Goal: Task Accomplishment & Management: Complete application form

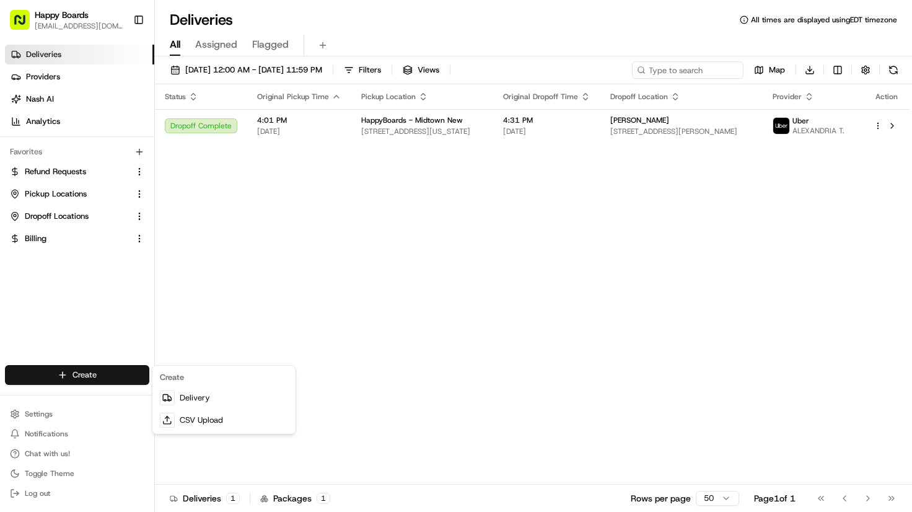
click at [191, 385] on div "Create" at bounding box center [224, 377] width 138 height 19
click at [203, 384] on div "Create" at bounding box center [224, 377] width 138 height 19
click at [206, 395] on link "Delivery" at bounding box center [224, 398] width 138 height 22
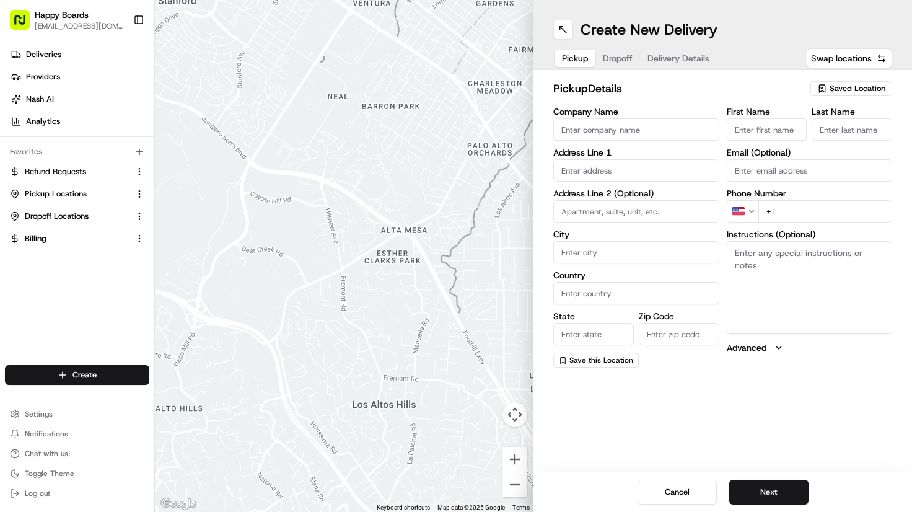
click at [881, 230] on label "Instructions (Optional)" at bounding box center [810, 234] width 166 height 9
click at [881, 241] on textarea "Instructions (Optional)" at bounding box center [810, 287] width 166 height 93
click at [832, 85] on span "Saved Location" at bounding box center [858, 88] width 56 height 11
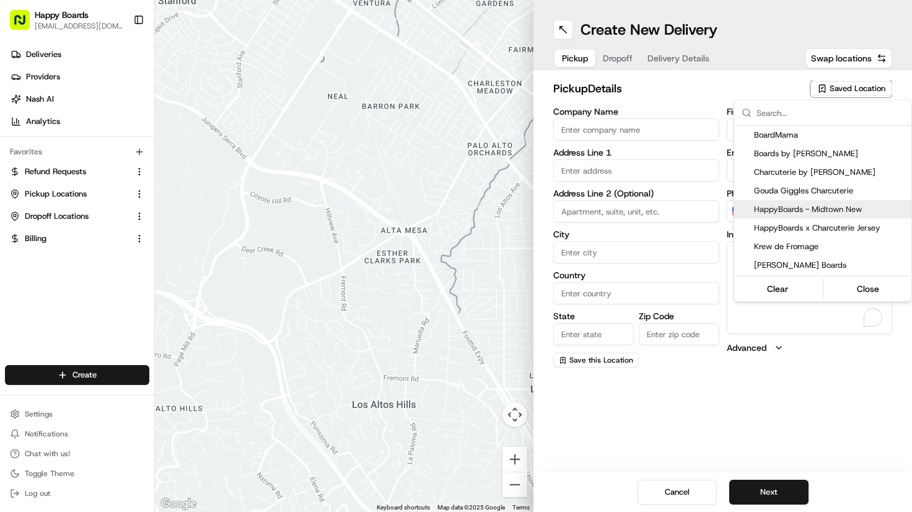
click at [848, 211] on span "HappyBoards - Midtown New" at bounding box center [830, 209] width 152 height 11
type input "HappyBoards - Midtown New"
type input "[STREET_ADDRESS]"
type input "[US_STATE]"
type input "US"
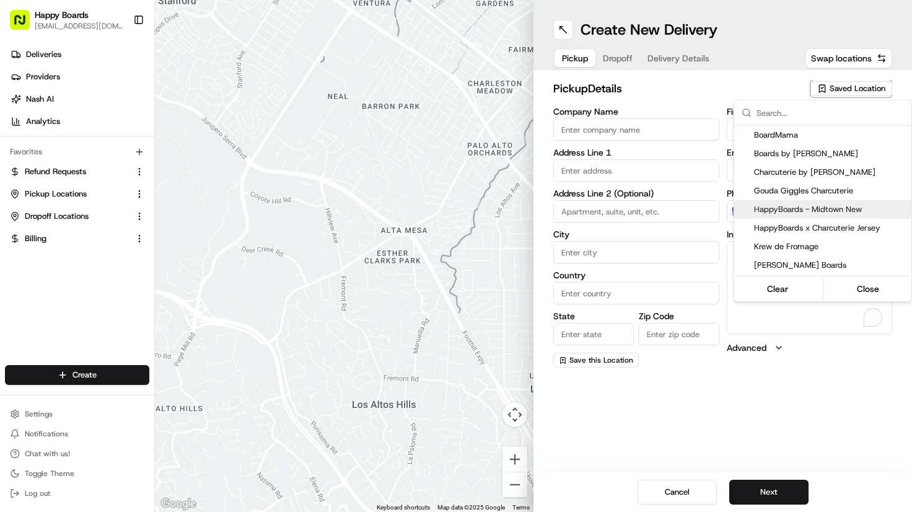
type input "NY"
type input "10001"
type input "HappyBoards"
type input "LLC"
type input "[EMAIL_ADDRESS][DOMAIN_NAME]"
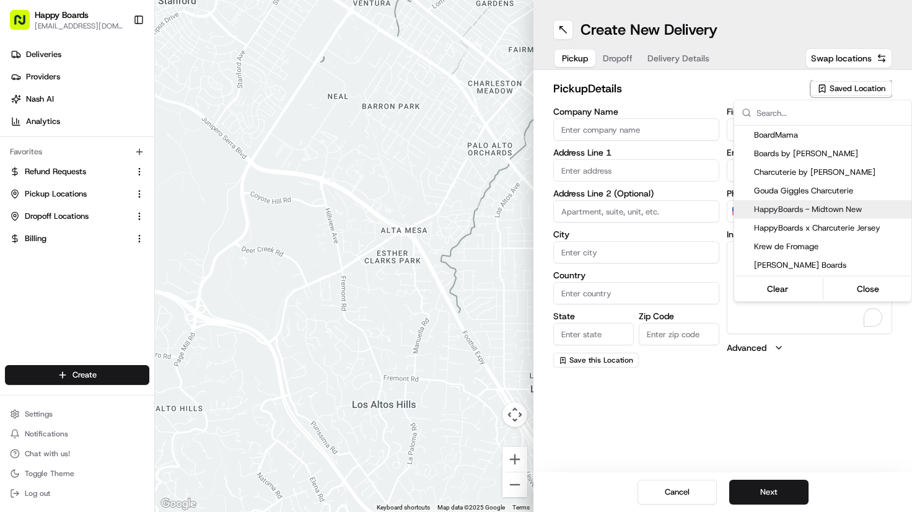
type input "[PHONE_NUMBER]"
type textarea "Enter the hotel lobby and proceed to “Carne Restaurant”. HappyBoards staff memb…"
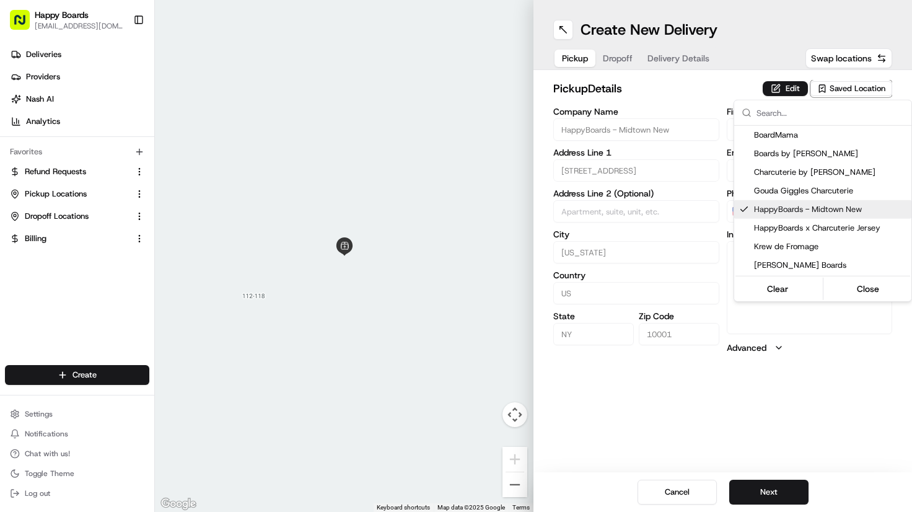
click at [768, 491] on html "Happy Boards [EMAIL_ADDRESS][DOMAIN_NAME] Toggle Sidebar Deliveries Providers […" at bounding box center [456, 256] width 912 height 512
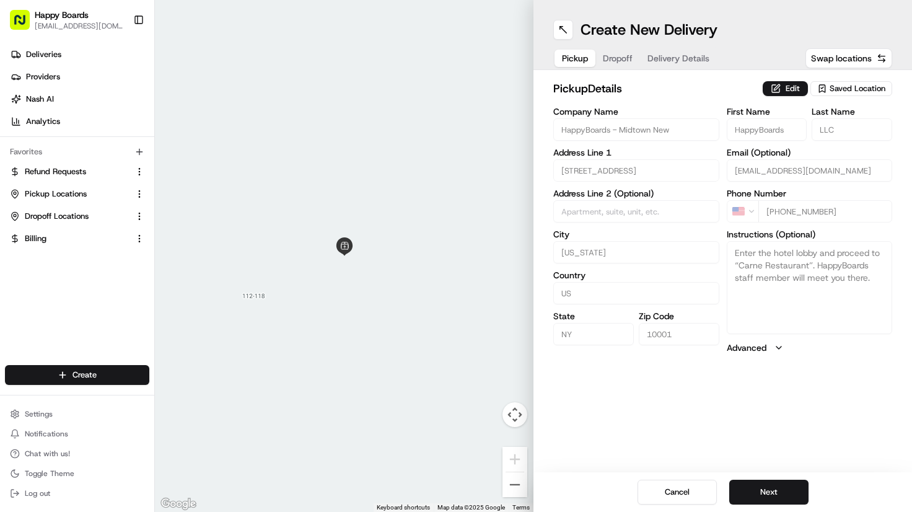
click at [724, 494] on div "Cancel Next" at bounding box center [722, 492] width 379 height 40
click at [732, 494] on button "Next" at bounding box center [768, 492] width 79 height 25
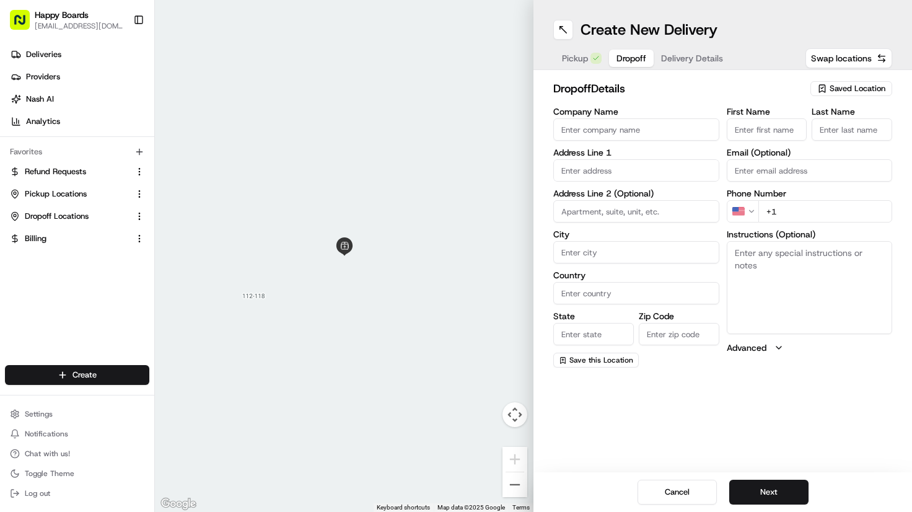
click at [885, 188] on div "First Name Last Name Email (Optional) Phone Number US +1 Instructions (Optional…" at bounding box center [810, 237] width 166 height 260
click at [695, 179] on input "text" at bounding box center [636, 170] width 166 height 22
paste input "2018 [STREET_ADDRESS][US_STATE]"
click at [684, 206] on div "[STREET_ADDRESS][US_STATE]" at bounding box center [636, 196] width 160 height 19
type input "[STREET_ADDRESS][US_STATE]"
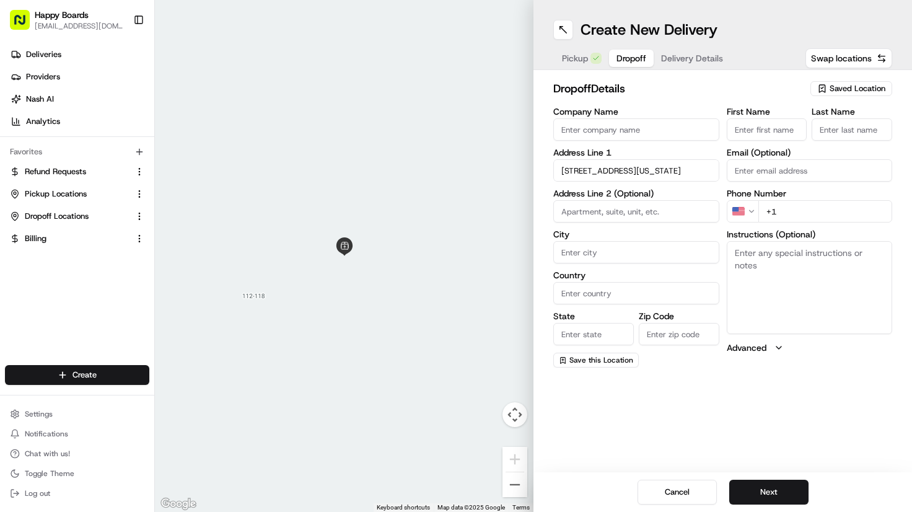
type input "[US_STATE]"
type input "[GEOGRAPHIC_DATA]"
type input "NY"
type input "10035"
type input "2018 [GEOGRAPHIC_DATA]"
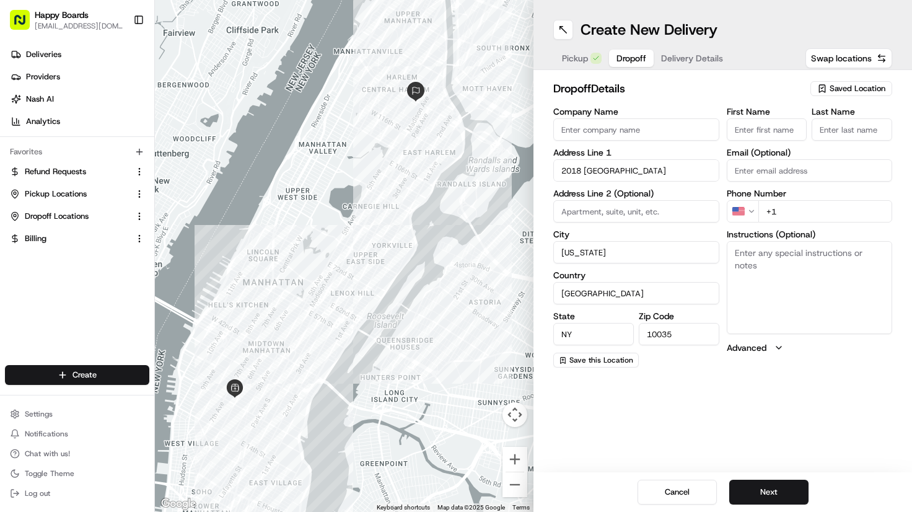
click at [885, 168] on input "Email (Optional)" at bounding box center [810, 170] width 166 height 22
click at [696, 136] on input "Company Name" at bounding box center [636, 129] width 166 height 22
paste input "[PERSON_NAME]"
type input "[PERSON_NAME]"
click at [761, 130] on input "First Name" at bounding box center [767, 129] width 81 height 22
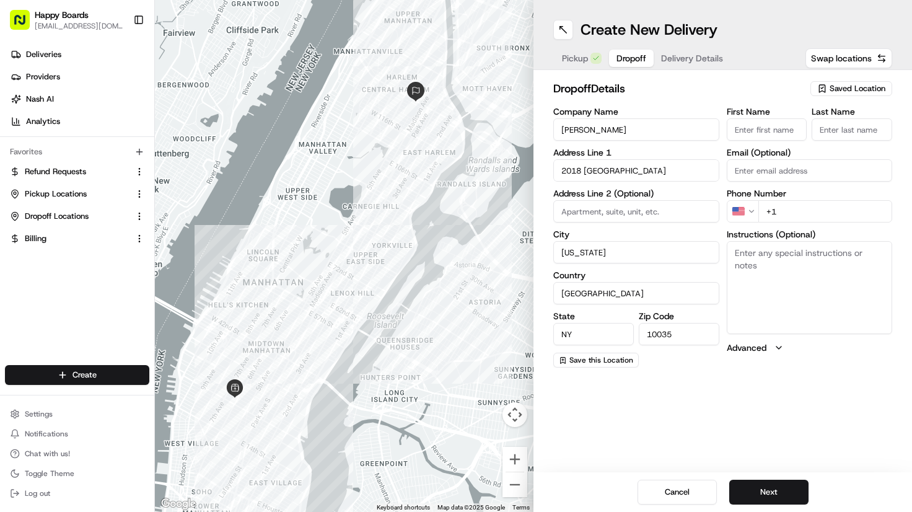
paste input "[PERSON_NAME]"
type input "[PERSON_NAME]"
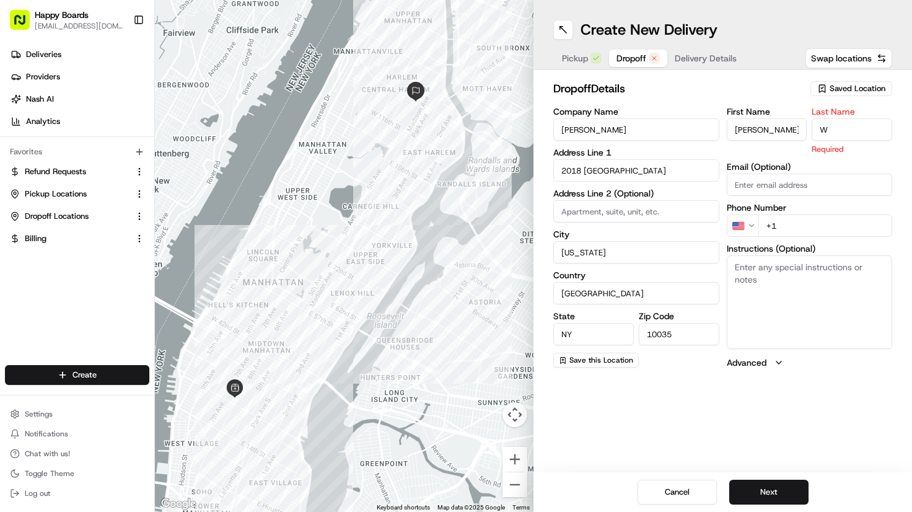
type input "W"
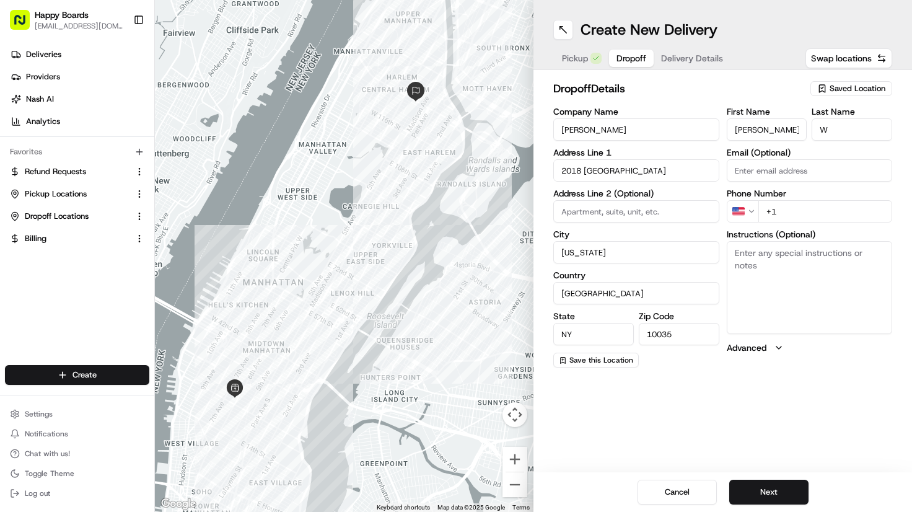
click at [648, 216] on input at bounding box center [636, 211] width 166 height 22
type input "7C"
click at [871, 270] on textarea "Instructions (Optional)" at bounding box center [810, 287] width 166 height 93
paste textarea "Buzz apartment c7, make a right after first staircase, walkdown the hallway the…"
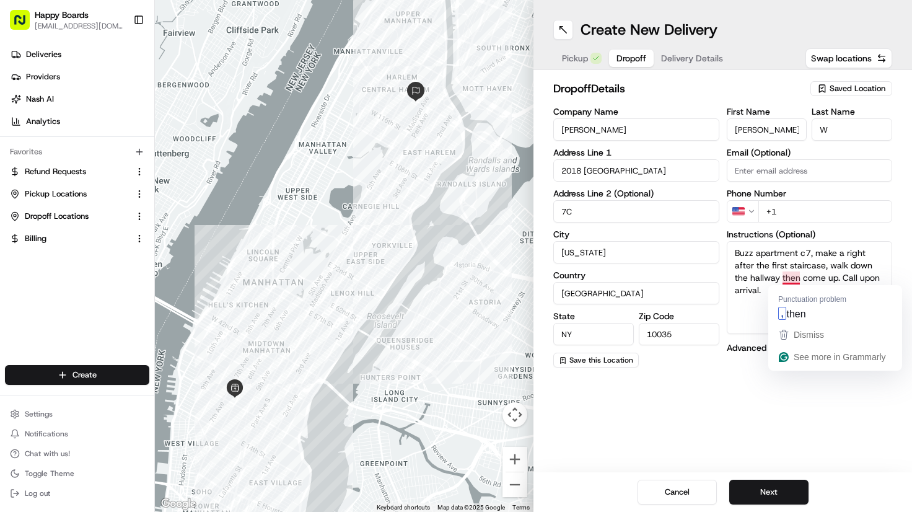
click at [786, 285] on div "Punctuation problem , then" at bounding box center [835, 304] width 134 height 38
click at [786, 274] on textarea "Buzz apartment c7, make a right after the first staircase, walk down the hallwa…" at bounding box center [810, 287] width 166 height 93
paste textarea "Apartamento Buzz C7, [PERSON_NAME] a la derecha después de la primera [PERSON_N…"
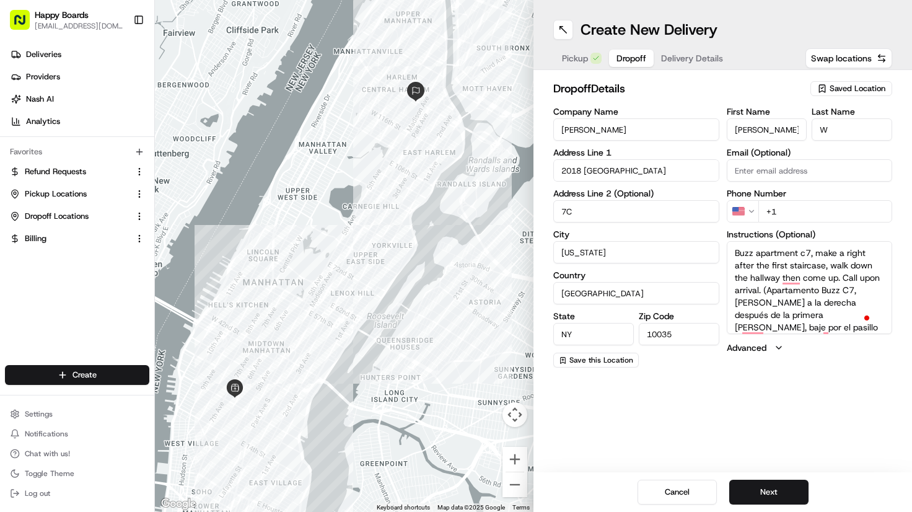
type textarea "Buzz apartment c7, make a right after the first staircase, walk down the hallwa…"
click at [866, 214] on input "+1" at bounding box center [825, 211] width 134 height 22
paste input "[PHONE_NUMBER]"
type input "[PHONE_NUMBER]"
click at [790, 488] on button "Next" at bounding box center [768, 492] width 79 height 25
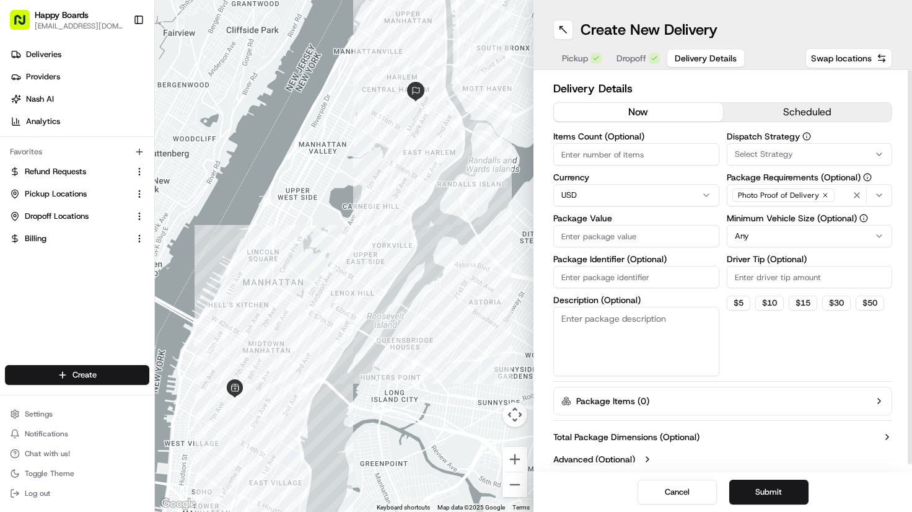
drag, startPoint x: 895, startPoint y: 335, endPoint x: 822, endPoint y: 286, distance: 87.6
click at [895, 335] on div "Delivery Details now scheduled Items Count (Optional) Currency USD Package Valu…" at bounding box center [722, 271] width 379 height 402
click at [649, 151] on input "Items Count (Optional)" at bounding box center [636, 154] width 166 height 22
type input "1"
click at [768, 242] on html "Happy Boards [EMAIL_ADDRESS][DOMAIN_NAME] Toggle Sidebar Deliveries Providers […" at bounding box center [456, 256] width 912 height 512
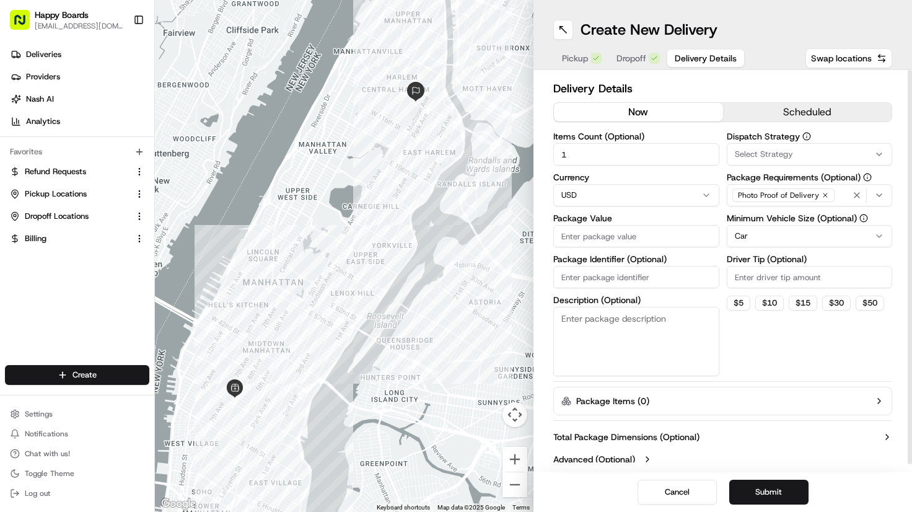
click at [863, 283] on input "Driver Tip (Optional)" at bounding box center [810, 277] width 166 height 22
type input "8.64"
click at [687, 231] on input "Package Value" at bounding box center [636, 236] width 166 height 22
paste input "86.49"
type input "86.49"
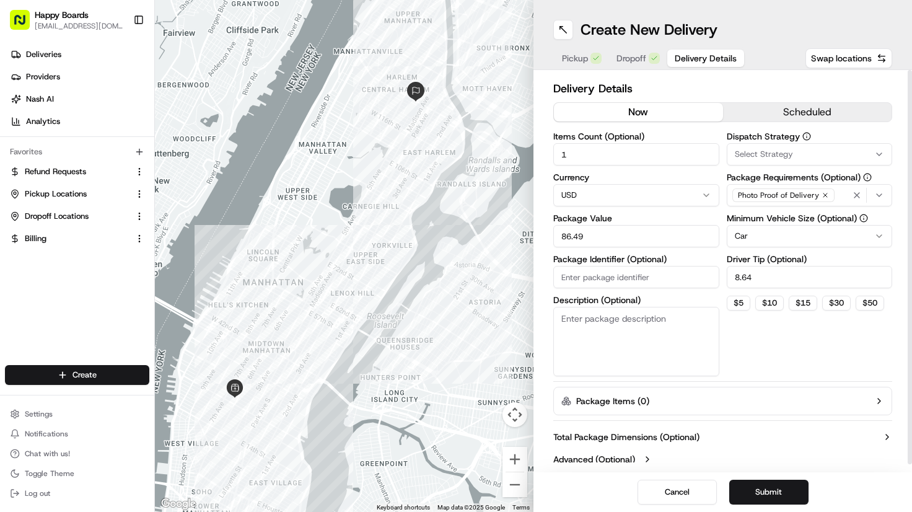
click at [661, 320] on textarea "Description (Optional)" at bounding box center [636, 341] width 166 height 69
type textarea "brown bag"
click at [788, 500] on button "Submit" at bounding box center [768, 492] width 79 height 25
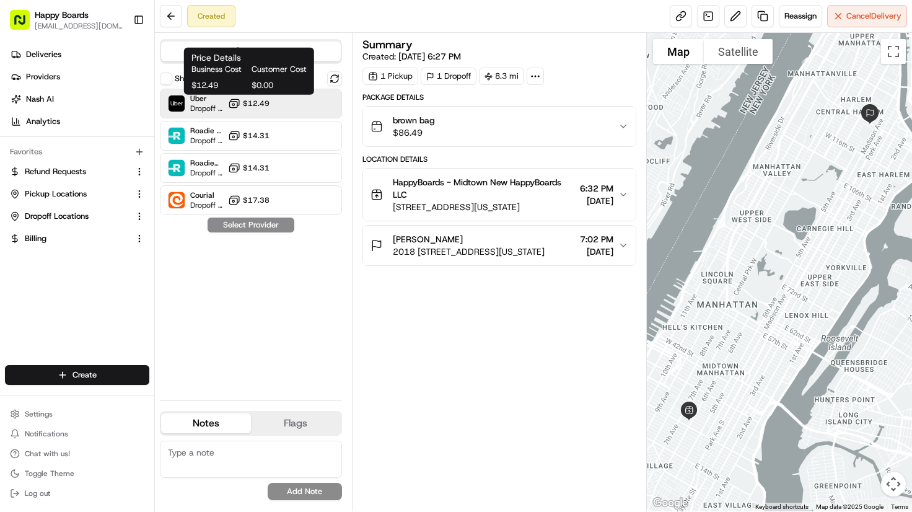
click at [266, 107] on span "$12.49" at bounding box center [256, 104] width 27 height 10
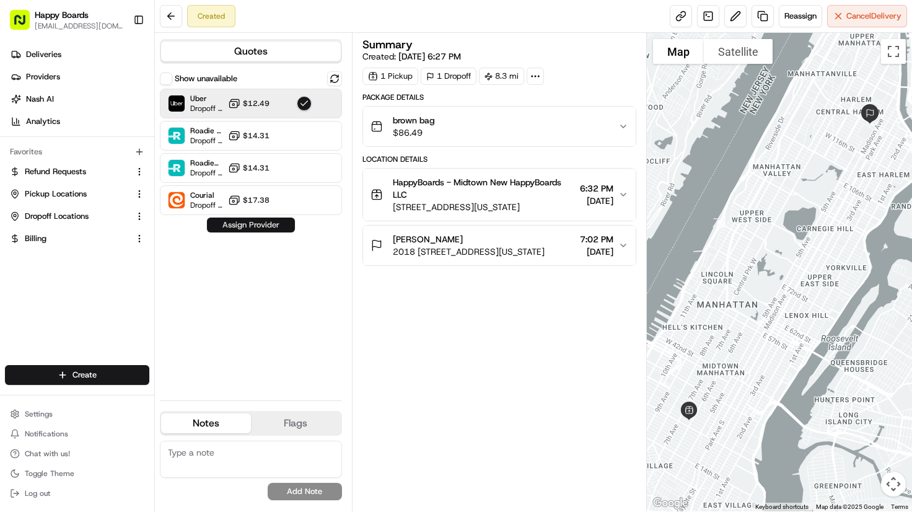
click at [281, 229] on button "Assign Provider" at bounding box center [251, 224] width 88 height 15
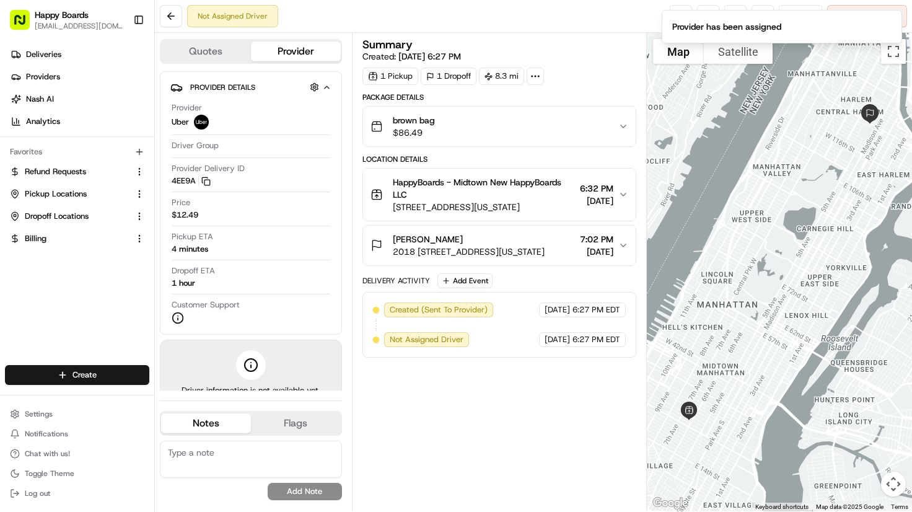
click at [884, 95] on div at bounding box center [779, 272] width 265 height 478
click at [596, 198] on span "[DATE]" at bounding box center [596, 201] width 33 height 12
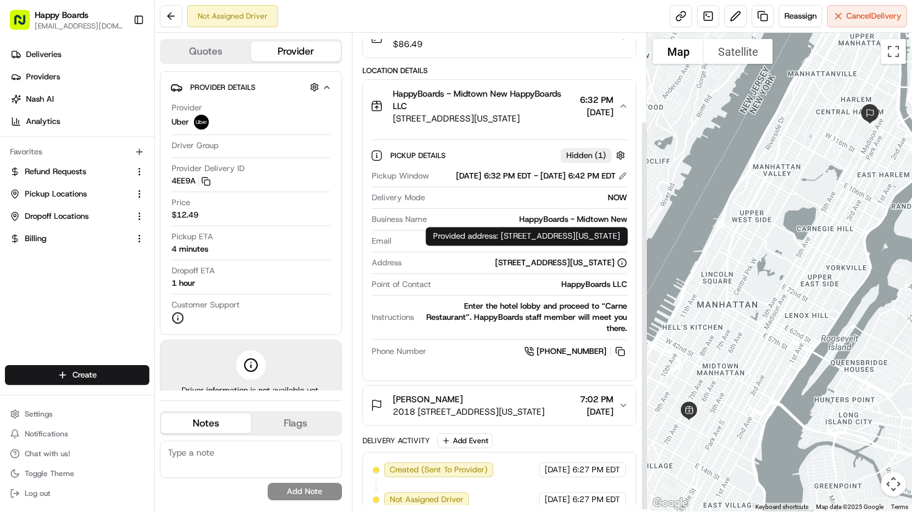
scroll to position [110, 0]
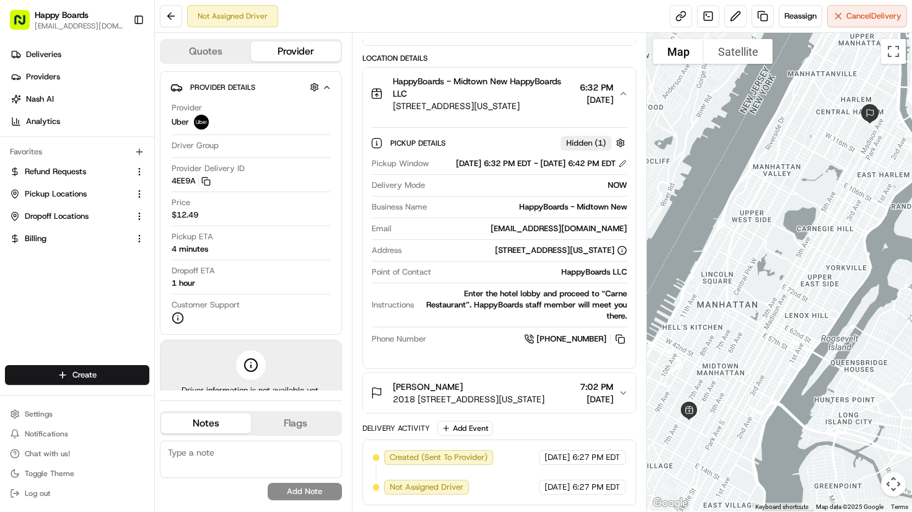
click at [542, 400] on span "2018 [STREET_ADDRESS][US_STATE]" at bounding box center [469, 399] width 152 height 12
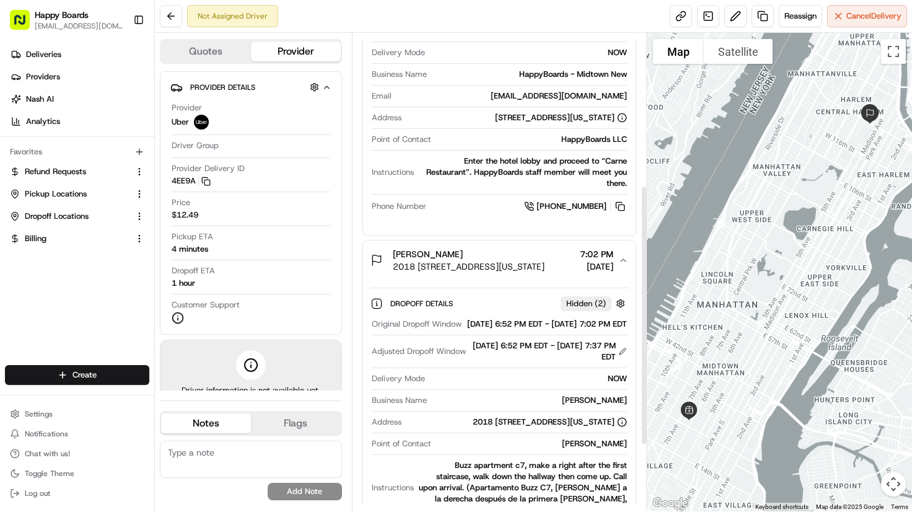
scroll to position [358, 0]
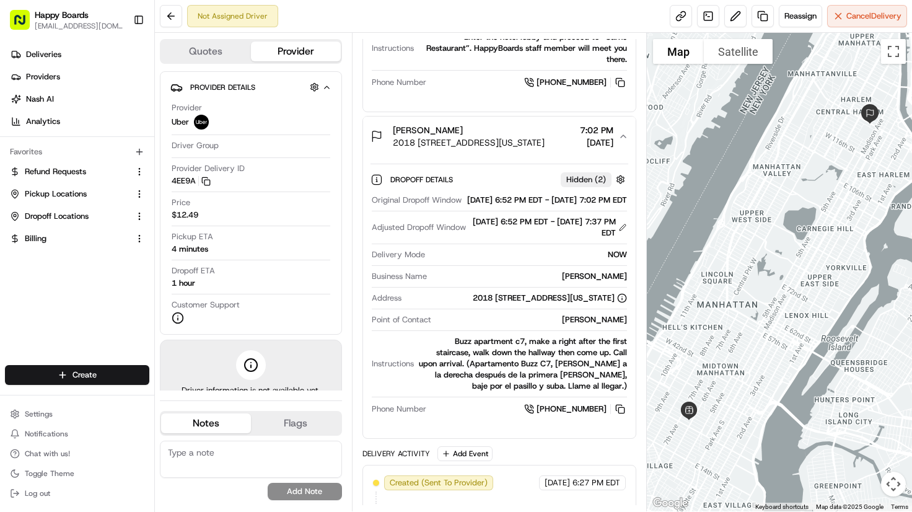
click at [899, 181] on div at bounding box center [779, 272] width 265 height 478
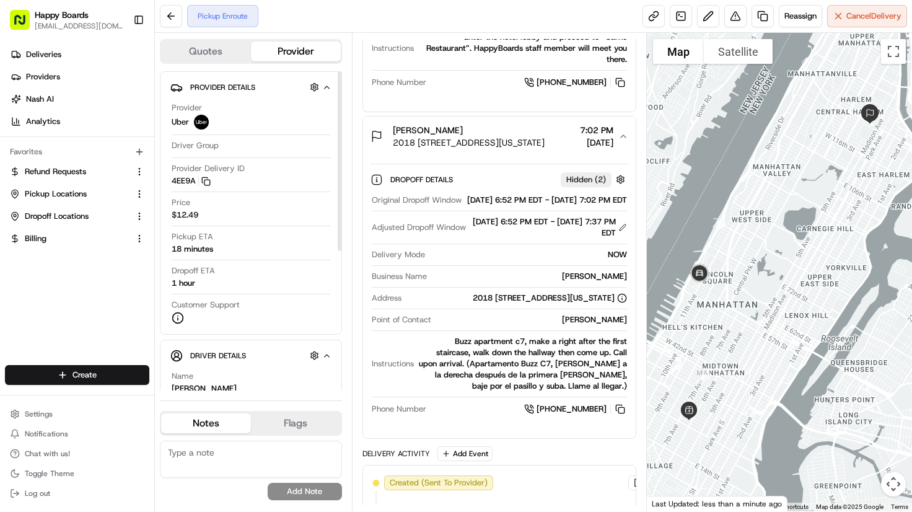
click at [385, 211] on div "Original Dropoff Window [DATE] 6:52 PM EDT - [DATE] 7:02 PM EDT" at bounding box center [500, 203] width 256 height 17
click at [886, 166] on div at bounding box center [779, 272] width 265 height 478
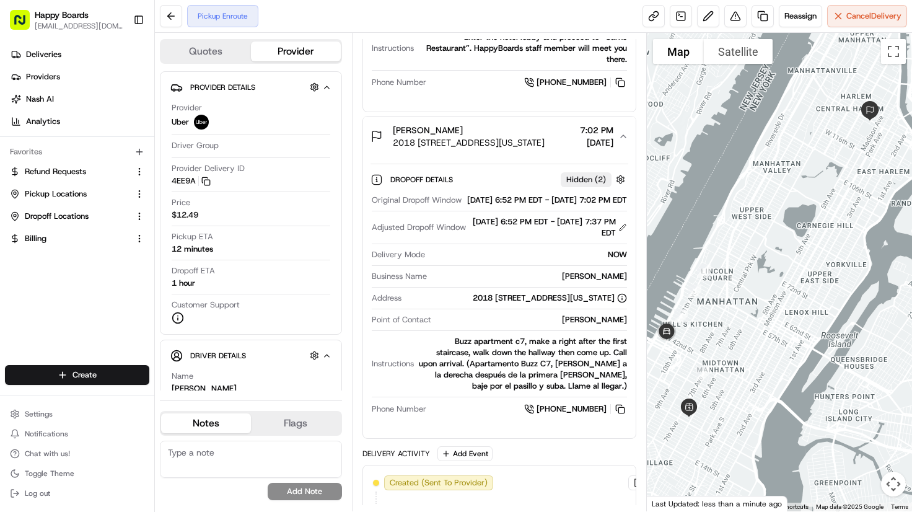
drag, startPoint x: 724, startPoint y: 361, endPoint x: 733, endPoint y: 310, distance: 52.2
click at [733, 310] on div at bounding box center [779, 272] width 265 height 478
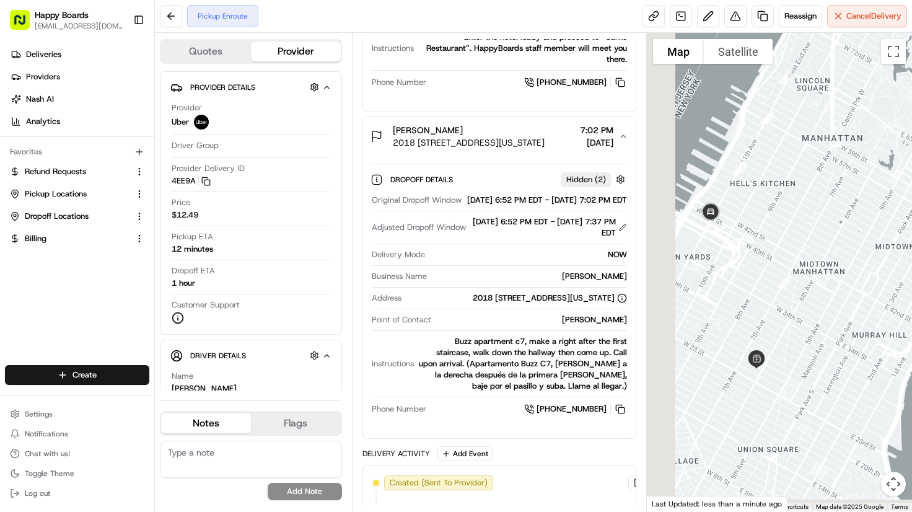
drag, startPoint x: 716, startPoint y: 385, endPoint x: 786, endPoint y: 350, distance: 77.6
click at [786, 350] on div at bounding box center [779, 272] width 265 height 478
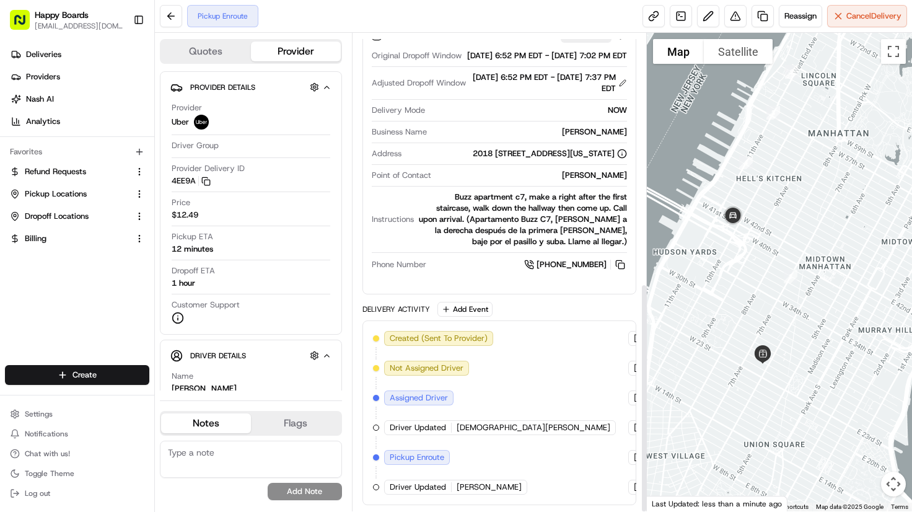
scroll to position [248, 0]
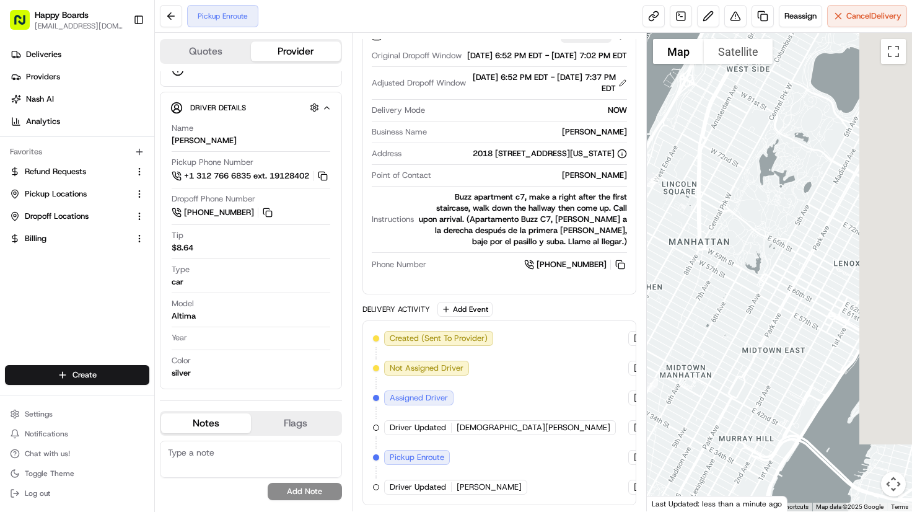
drag, startPoint x: 806, startPoint y: 278, endPoint x: 664, endPoint y: 390, distance: 180.9
click at [664, 390] on div at bounding box center [779, 272] width 265 height 478
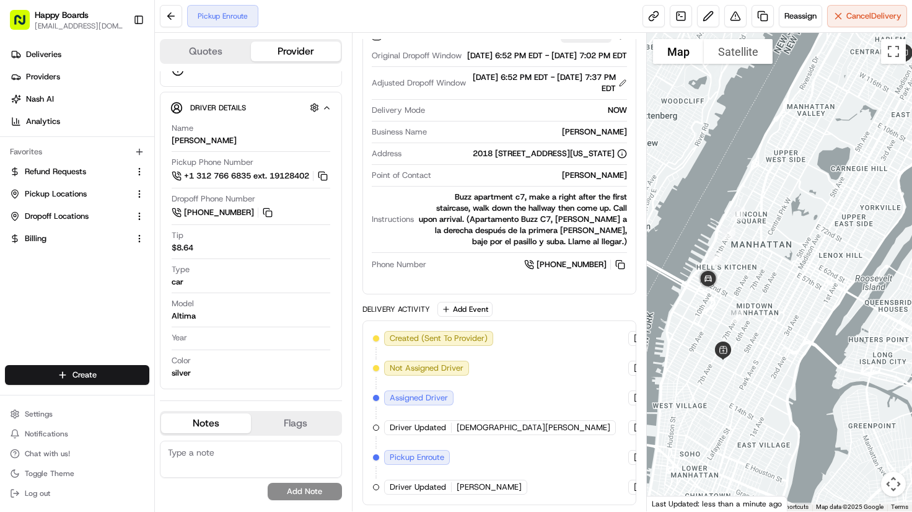
drag, startPoint x: 766, startPoint y: 360, endPoint x: 811, endPoint y: 339, distance: 49.3
click at [811, 339] on div at bounding box center [779, 272] width 265 height 478
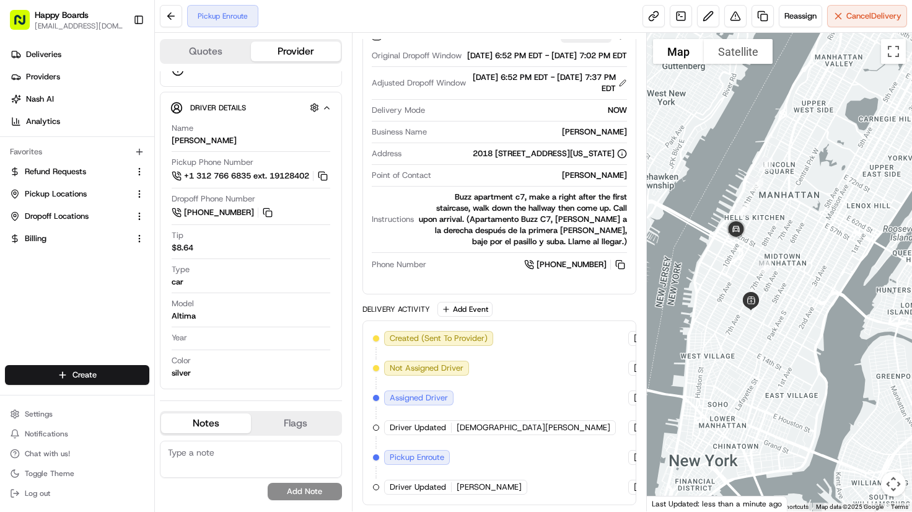
drag, startPoint x: 766, startPoint y: 301, endPoint x: 746, endPoint y: 263, distance: 42.7
click at [747, 262] on div at bounding box center [779, 272] width 265 height 478
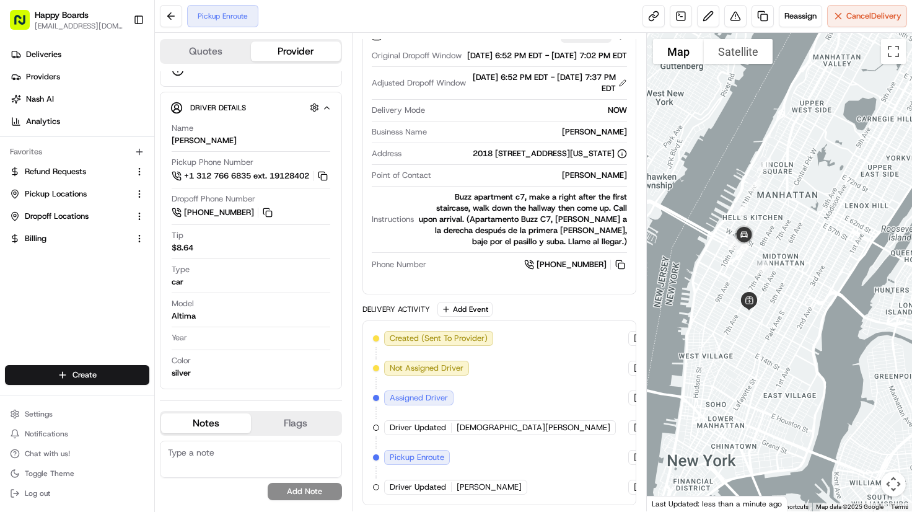
click at [872, 179] on div at bounding box center [779, 272] width 265 height 478
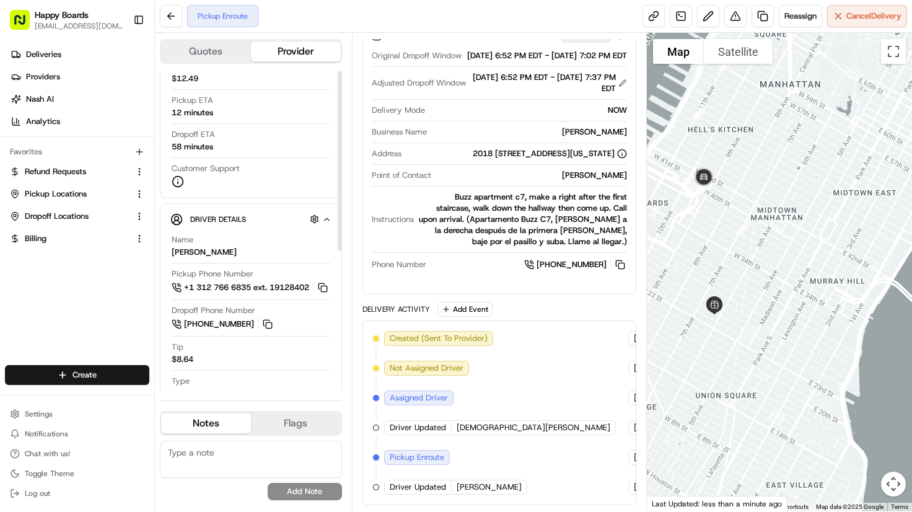
scroll to position [0, 0]
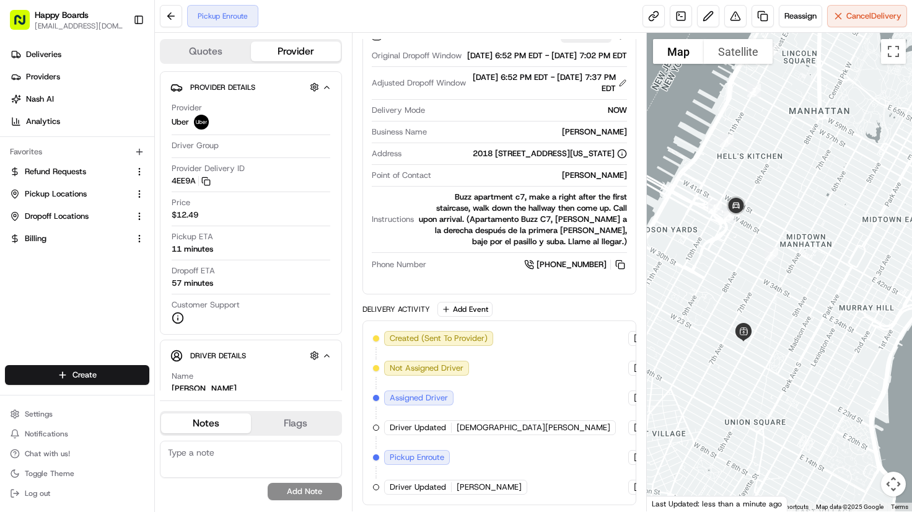
drag, startPoint x: 707, startPoint y: 246, endPoint x: 737, endPoint y: 274, distance: 41.6
click at [737, 274] on div at bounding box center [779, 272] width 265 height 478
click at [865, 250] on div at bounding box center [779, 272] width 265 height 478
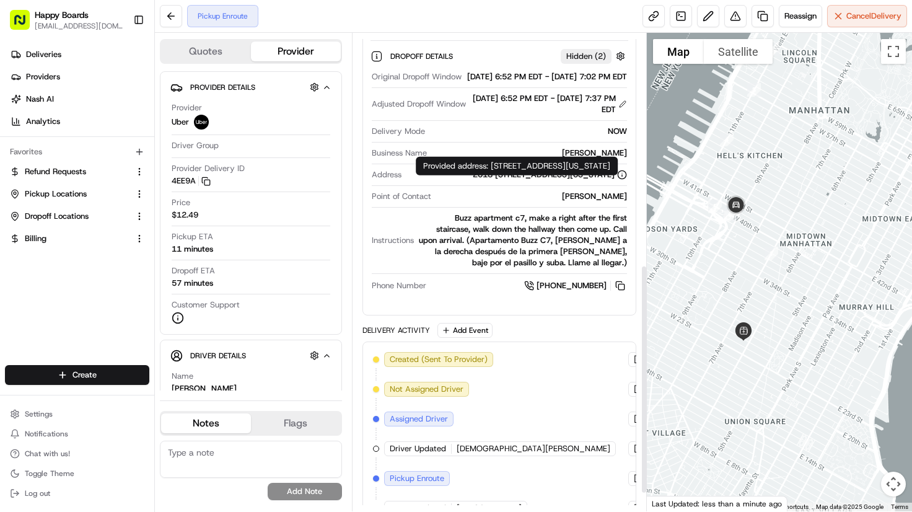
scroll to position [481, 0]
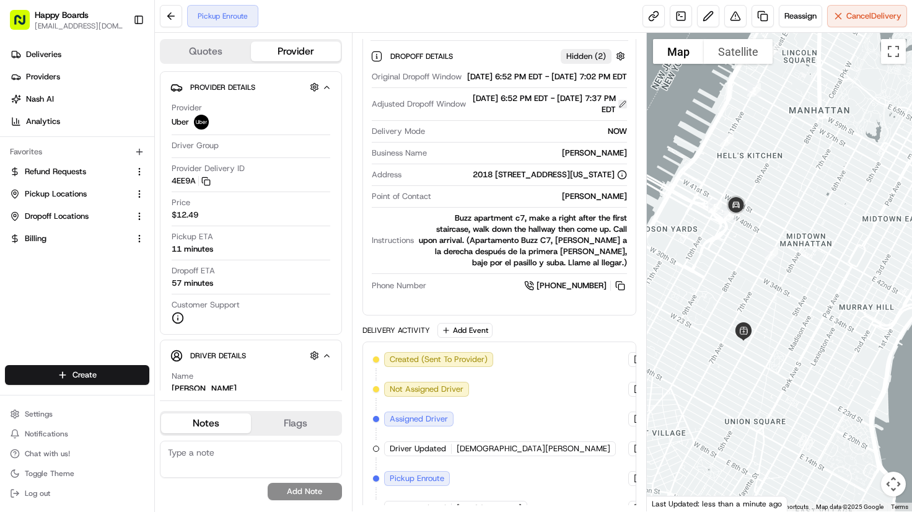
click at [621, 108] on button at bounding box center [622, 104] width 9 height 9
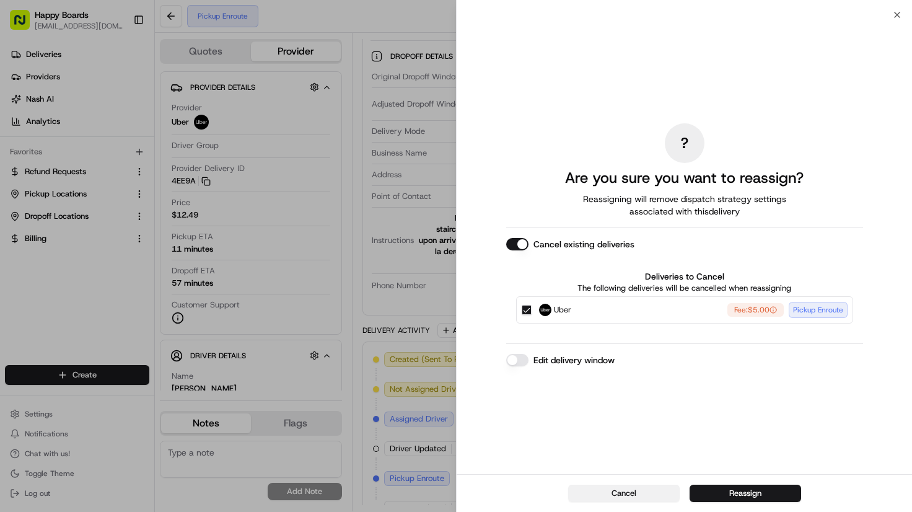
click at [615, 486] on button "Cancel" at bounding box center [624, 493] width 112 height 17
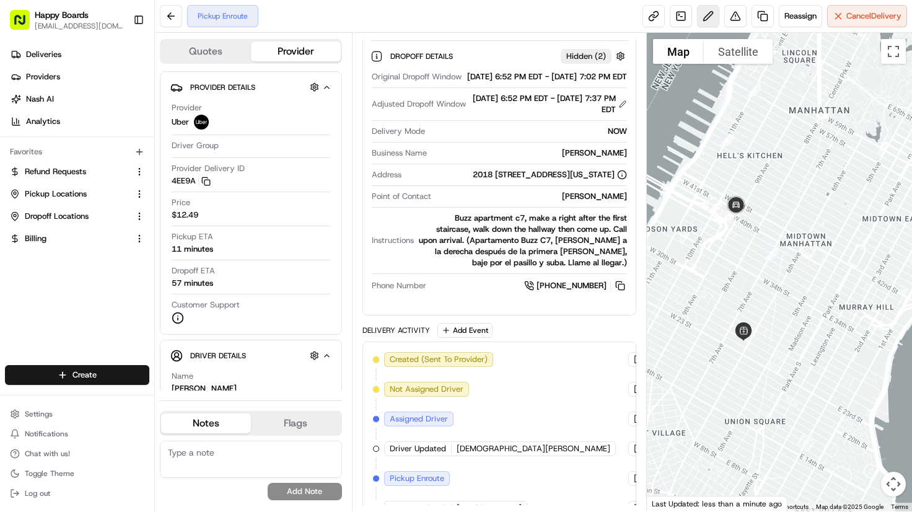
click at [706, 20] on button at bounding box center [708, 16] width 22 height 22
click at [877, 152] on div at bounding box center [779, 272] width 265 height 478
click at [877, 238] on div at bounding box center [779, 272] width 265 height 478
click at [887, 239] on div at bounding box center [779, 272] width 265 height 478
click at [880, 250] on div at bounding box center [779, 272] width 265 height 478
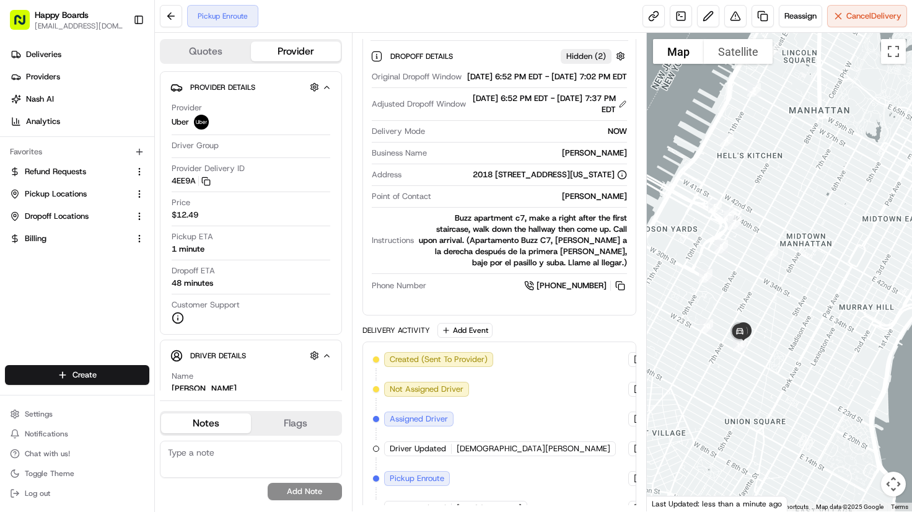
click at [880, 90] on div at bounding box center [779, 272] width 265 height 478
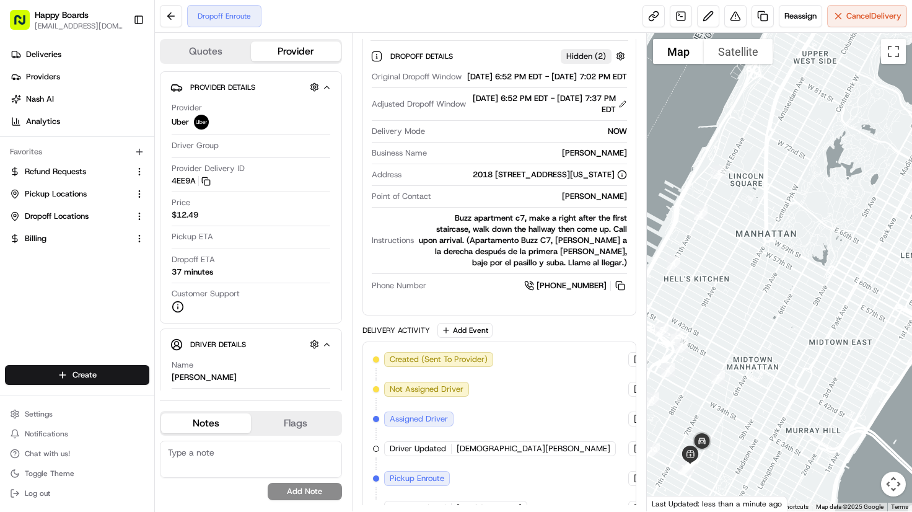
drag, startPoint x: 769, startPoint y: 187, endPoint x: 714, endPoint y: 315, distance: 140.2
click at [714, 315] on div at bounding box center [779, 272] width 265 height 478
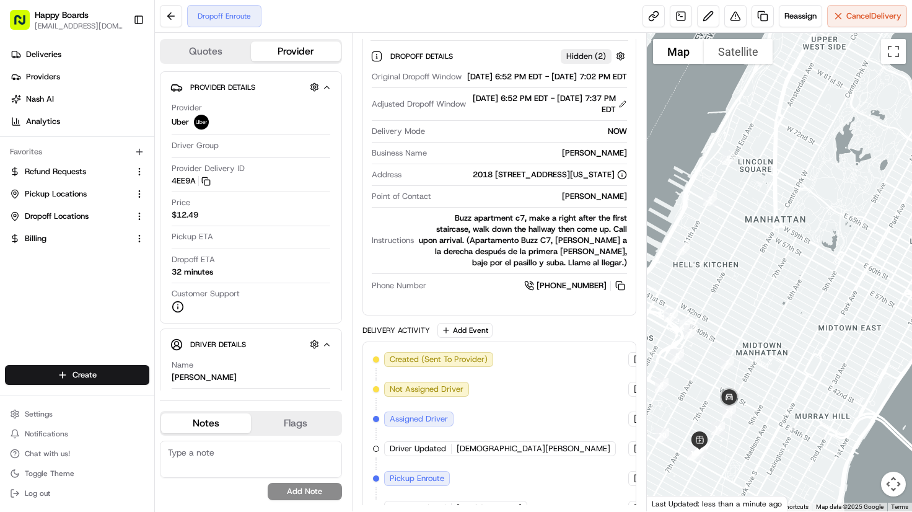
click at [867, 178] on div at bounding box center [779, 272] width 265 height 478
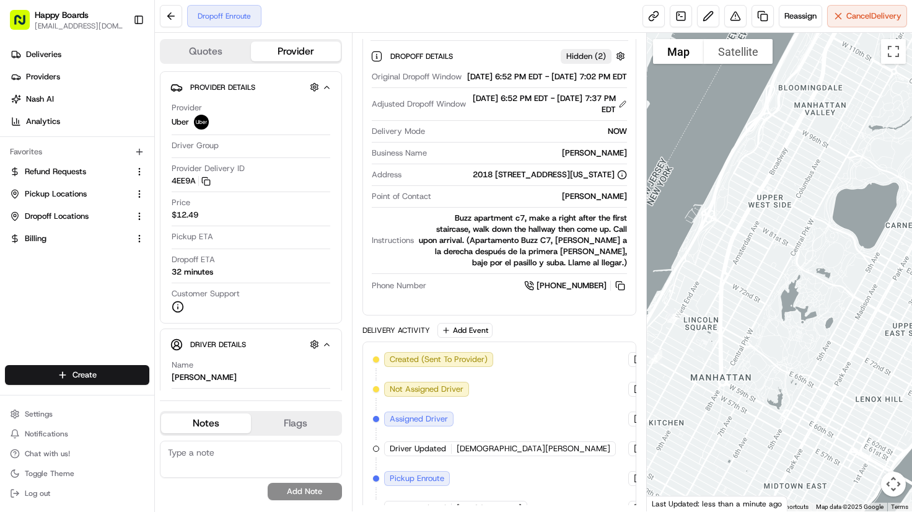
drag, startPoint x: 776, startPoint y: 315, endPoint x: 721, endPoint y: 477, distance: 171.1
click at [721, 477] on div at bounding box center [779, 272] width 265 height 478
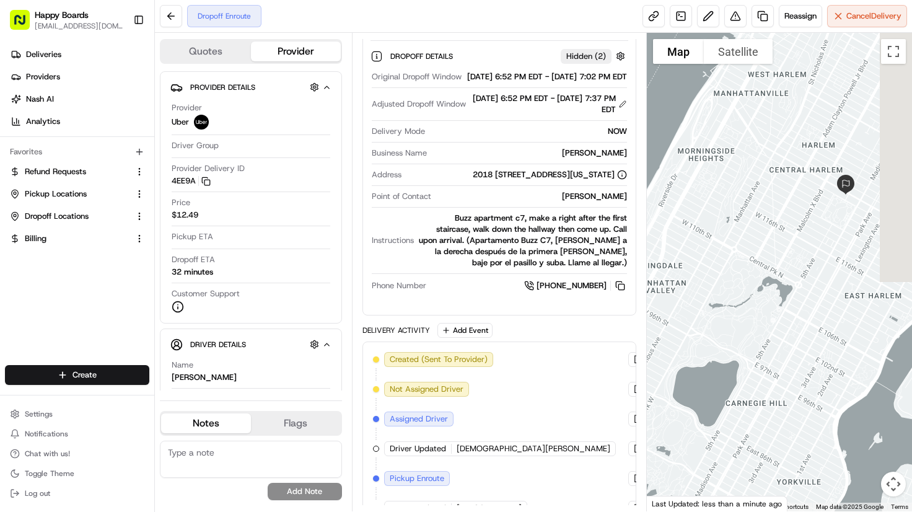
drag, startPoint x: 833, startPoint y: 239, endPoint x: 669, endPoint y: 431, distance: 251.8
click at [669, 431] on div at bounding box center [779, 272] width 265 height 478
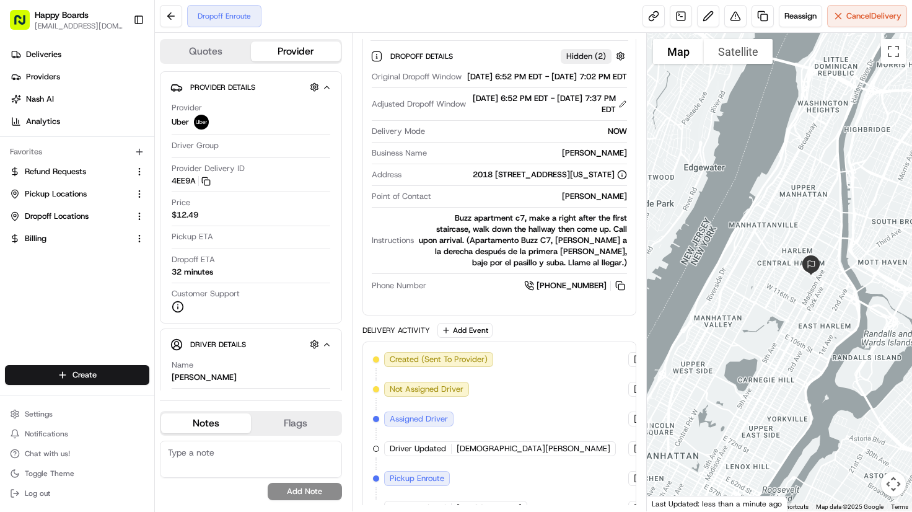
click at [867, 162] on div at bounding box center [779, 272] width 265 height 478
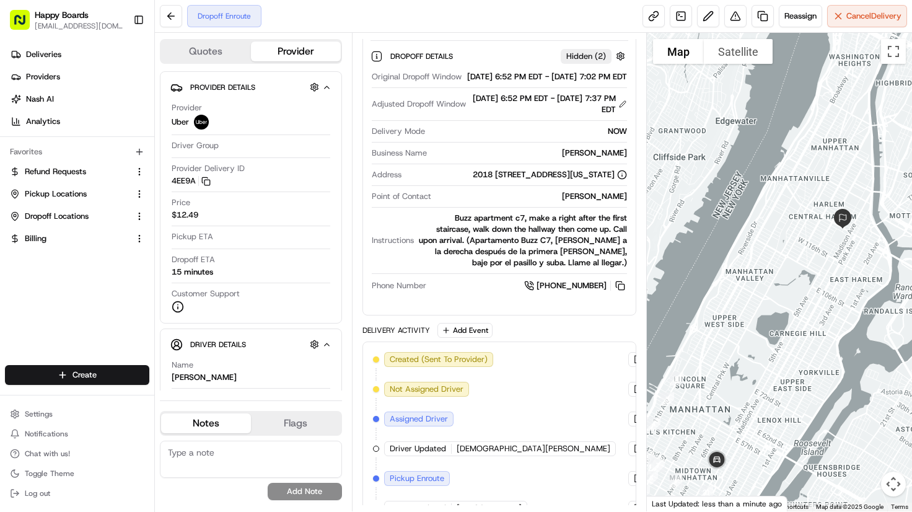
drag, startPoint x: 725, startPoint y: 333, endPoint x: 791, endPoint y: 252, distance: 104.4
click at [791, 252] on div at bounding box center [779, 272] width 265 height 478
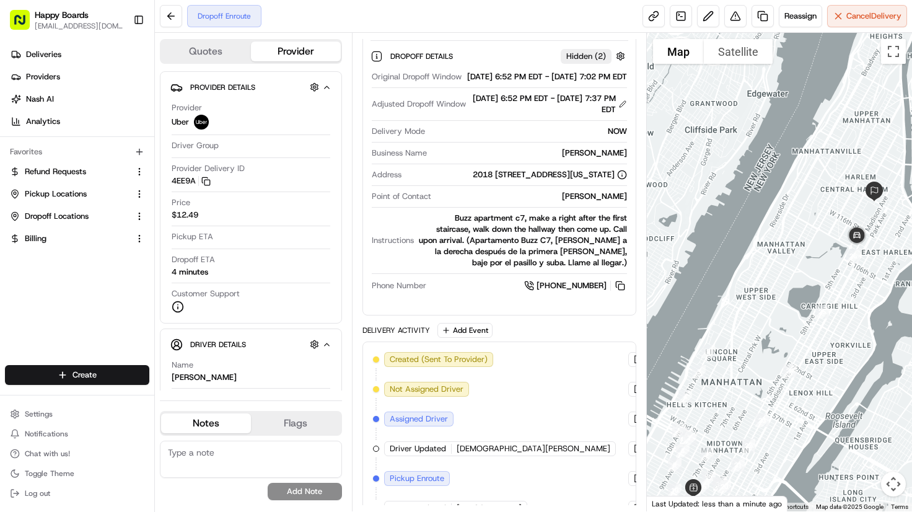
click at [879, 72] on div at bounding box center [779, 272] width 265 height 478
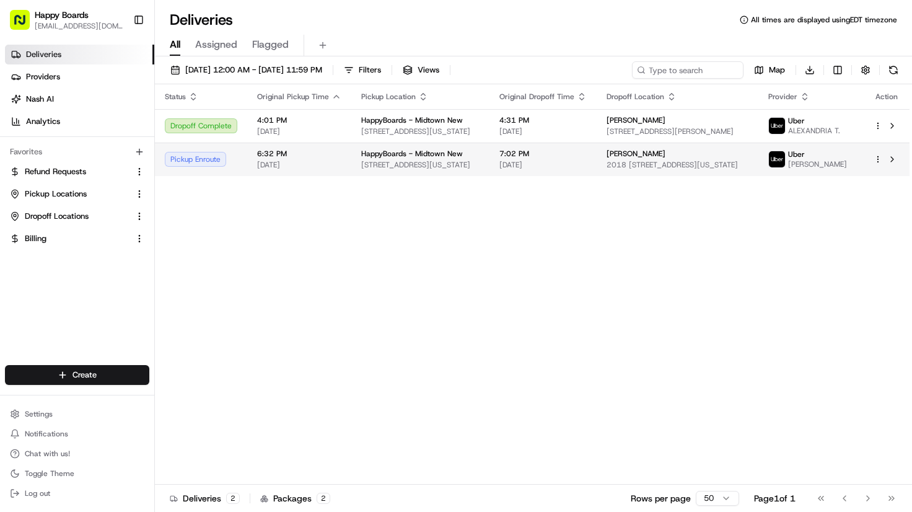
click at [411, 157] on span "HappyBoards - Midtown New" at bounding box center [412, 154] width 102 height 10
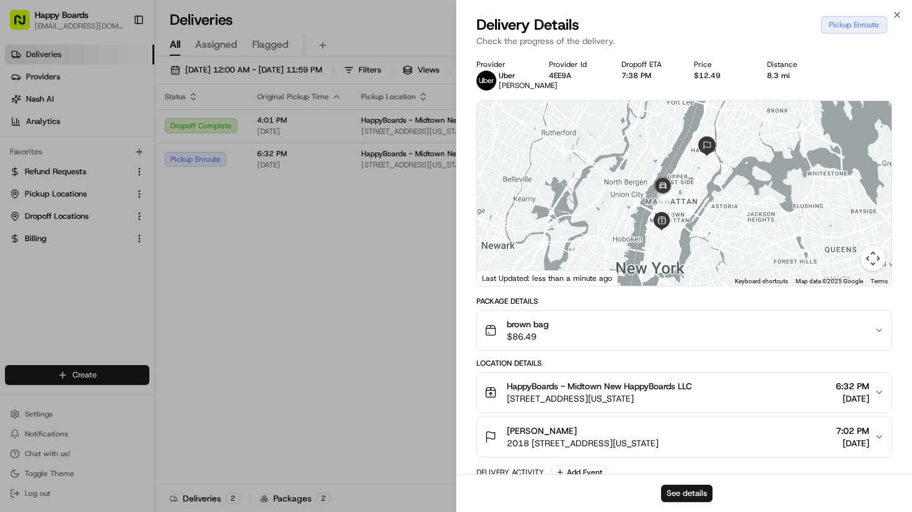
click at [882, 82] on div "Provider Uber ALEKSANDRA S. Provider Id 4EE9A Dropoff ETA 7:38 PM Price $12.49 …" at bounding box center [684, 74] width 416 height 31
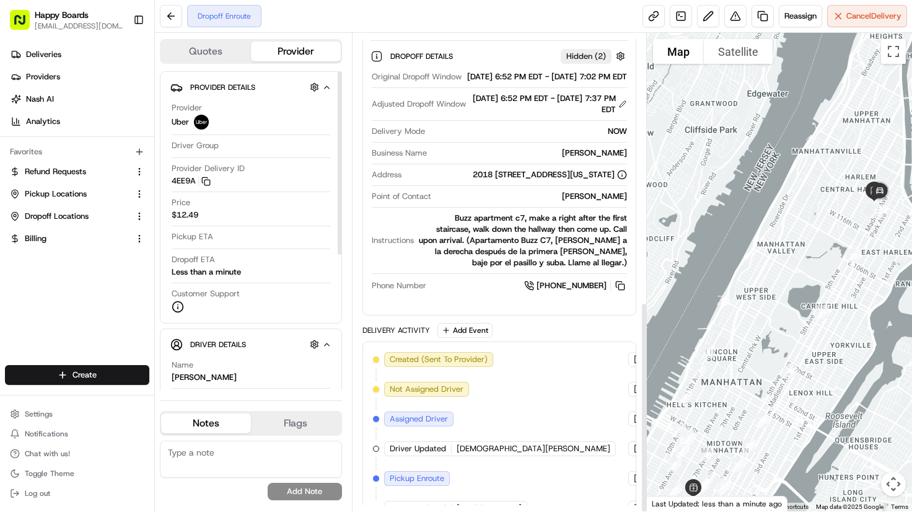
scroll to position [609, 0]
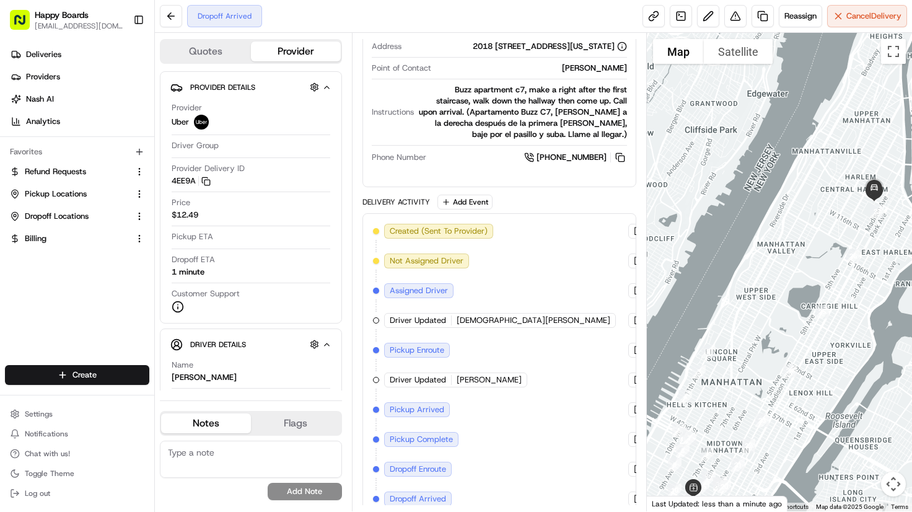
click at [797, 268] on div at bounding box center [779, 272] width 265 height 478
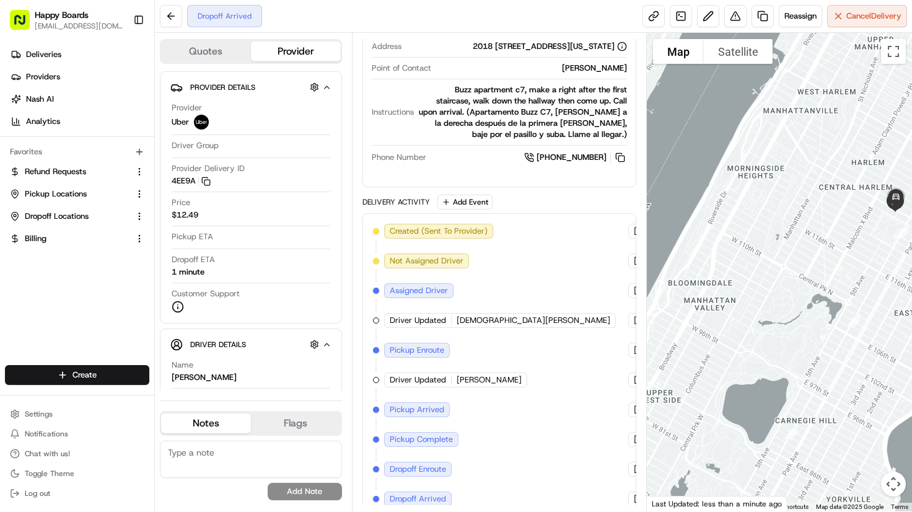
drag, startPoint x: 830, startPoint y: 209, endPoint x: 711, endPoint y: 219, distance: 120.0
click at [711, 219] on div at bounding box center [779, 272] width 265 height 478
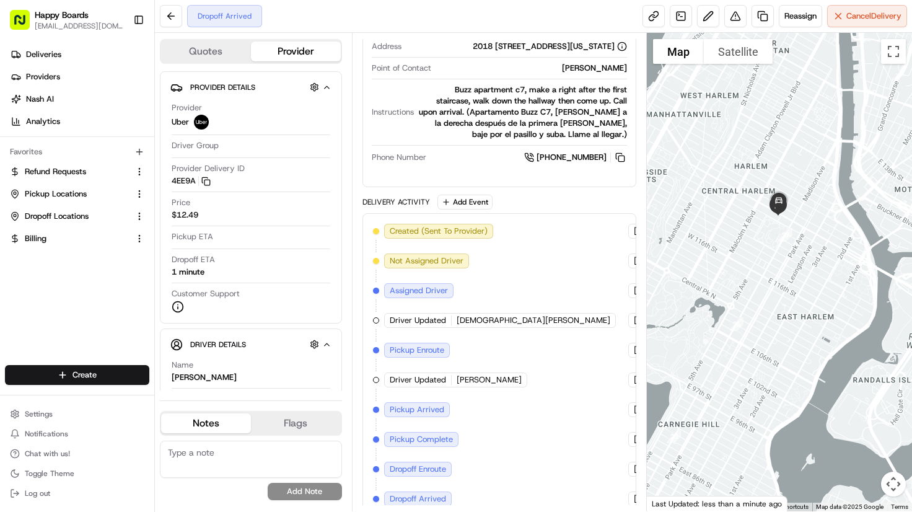
drag, startPoint x: 793, startPoint y: 215, endPoint x: 759, endPoint y: 222, distance: 34.8
click at [759, 222] on div at bounding box center [779, 272] width 265 height 478
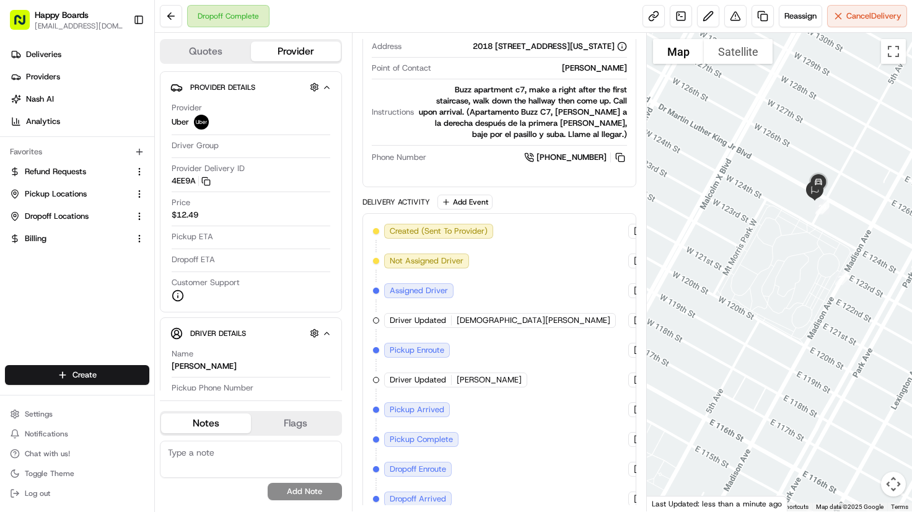
scroll to position [668, 0]
